Goal: Transaction & Acquisition: Purchase product/service

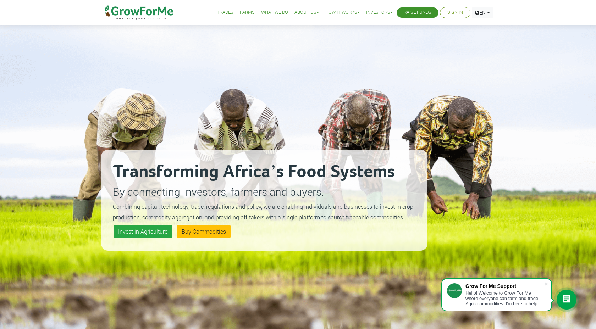
click at [220, 12] on link "Trades" at bounding box center [225, 12] width 17 height 7
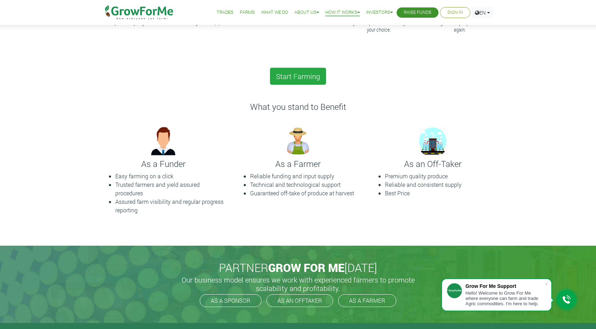
scroll to position [156, 0]
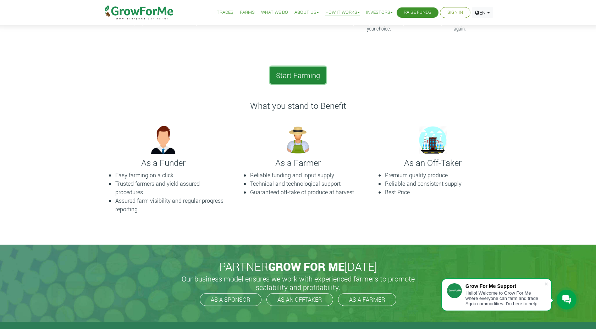
click at [308, 76] on link "Start Farming" at bounding box center [298, 75] width 56 height 17
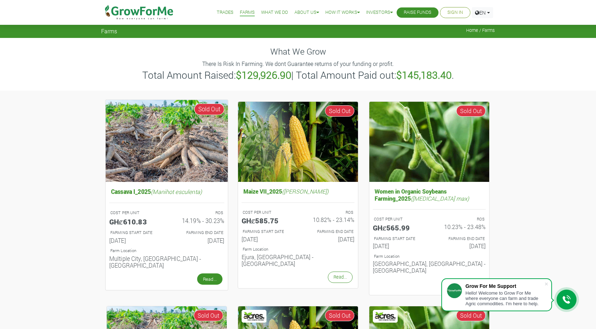
click at [206, 274] on link "Read..." at bounding box center [209, 279] width 25 height 11
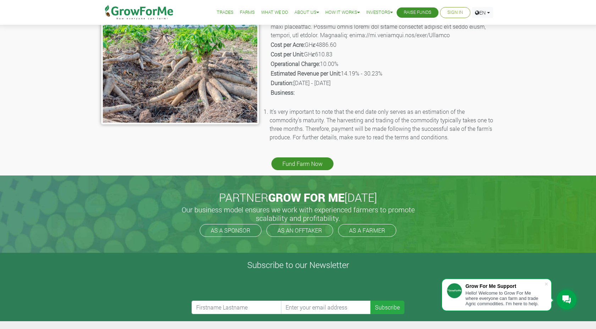
scroll to position [142, 0]
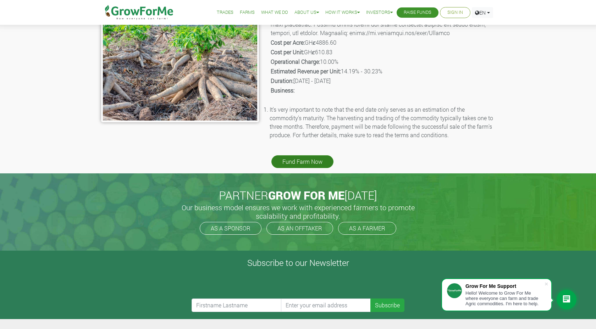
click at [296, 164] on link "Fund Farm Now" at bounding box center [302, 161] width 62 height 13
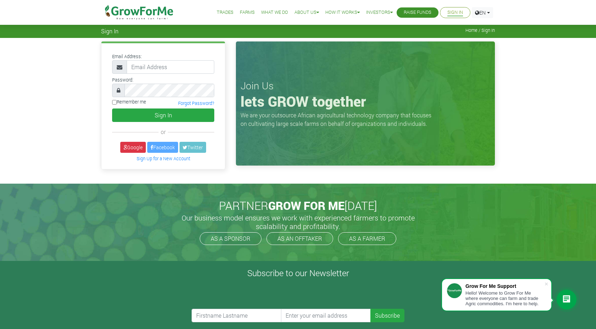
click at [220, 12] on link "Trades" at bounding box center [225, 12] width 17 height 7
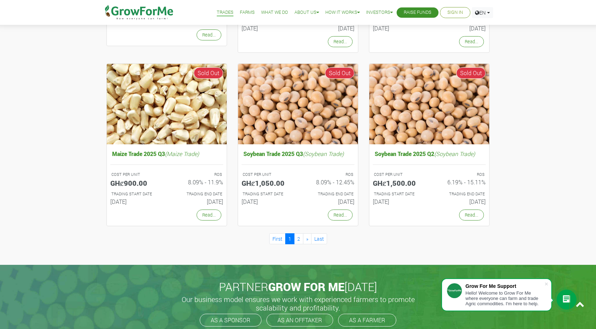
click at [560, 298] on div at bounding box center [567, 300] width 20 height 20
